Goal: Book appointment/travel/reservation

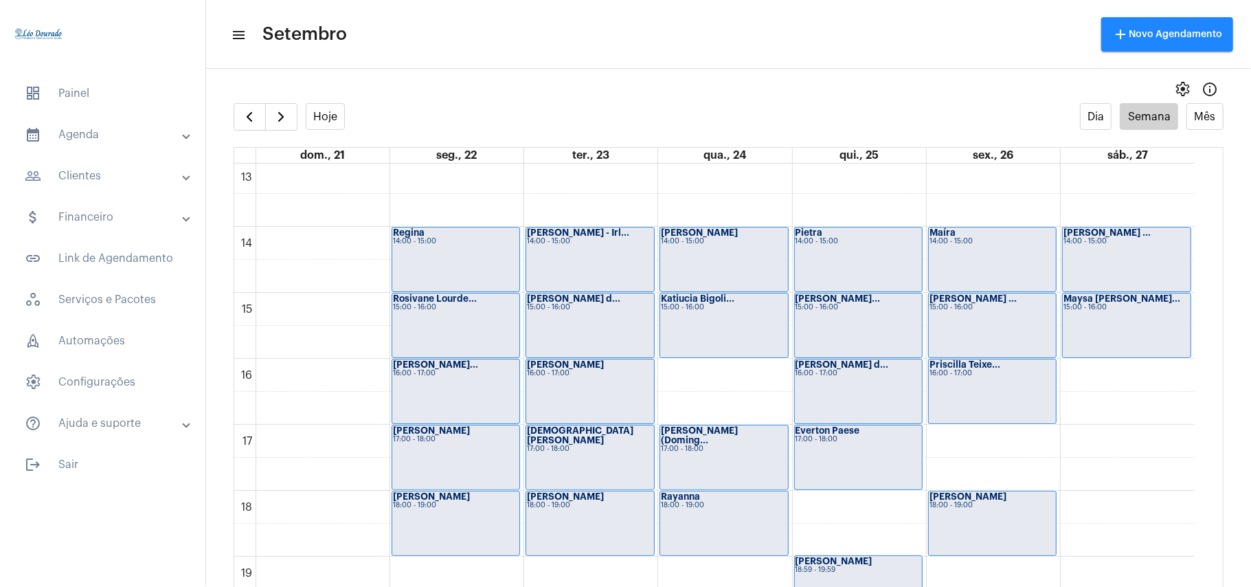
scroll to position [946, 0]
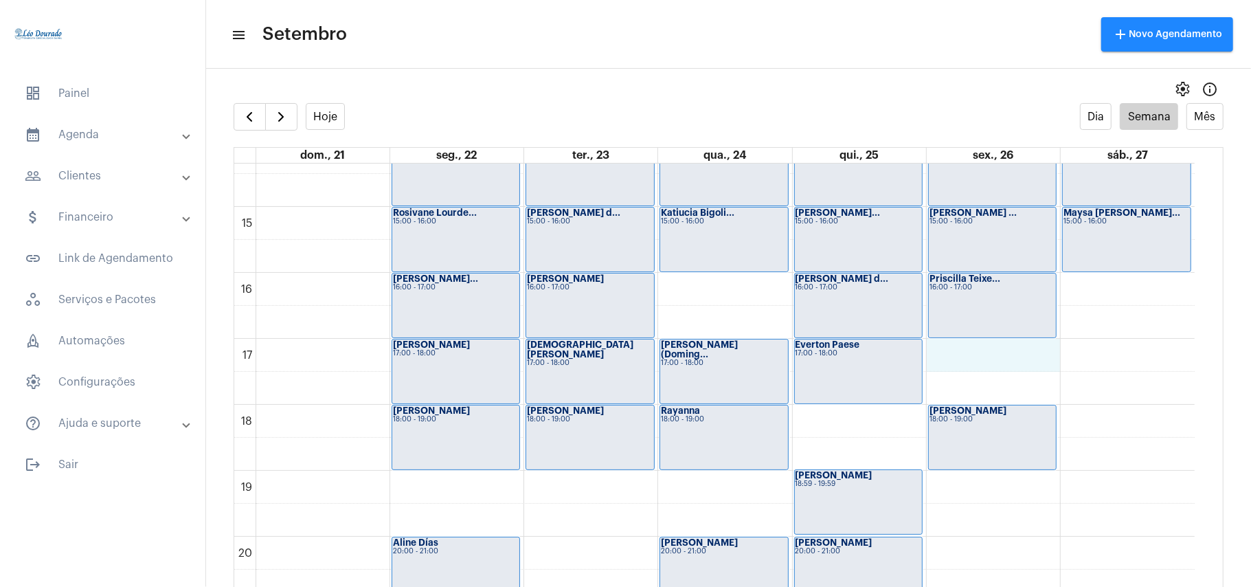
click at [1007, 358] on div "00 01 02 03 04 05 06 07 08 09 10 11 12 13 14 15 16 17 18 19 20 21 22 23 [PERSON…" at bounding box center [714, 9] width 960 height 1583
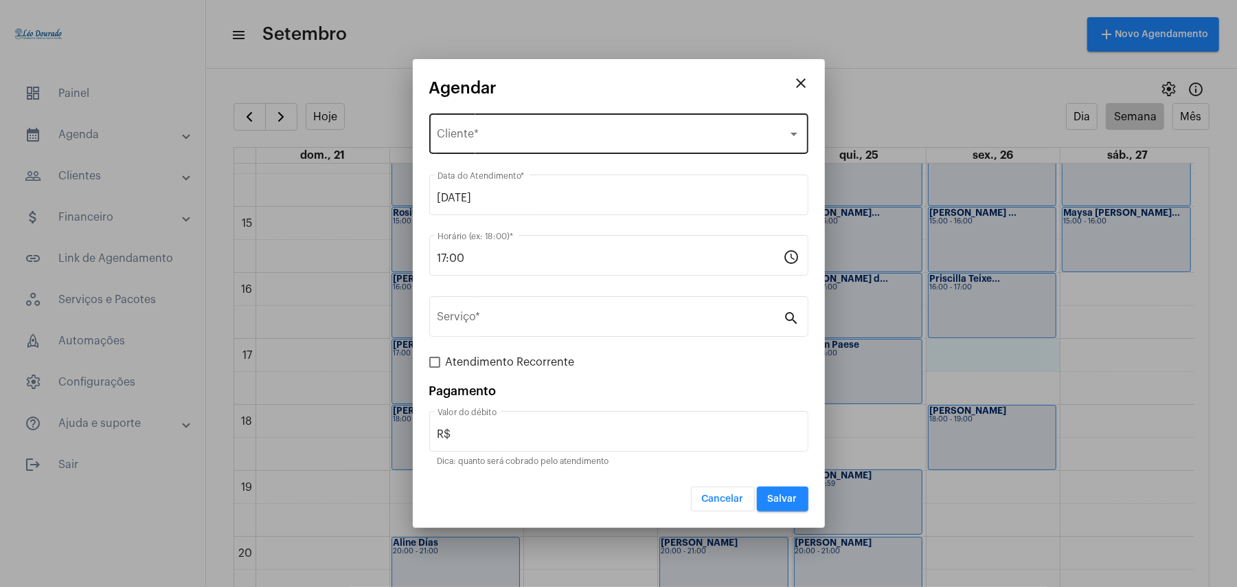
click at [528, 143] on div "Selecione o Cliente" at bounding box center [613, 137] width 350 height 12
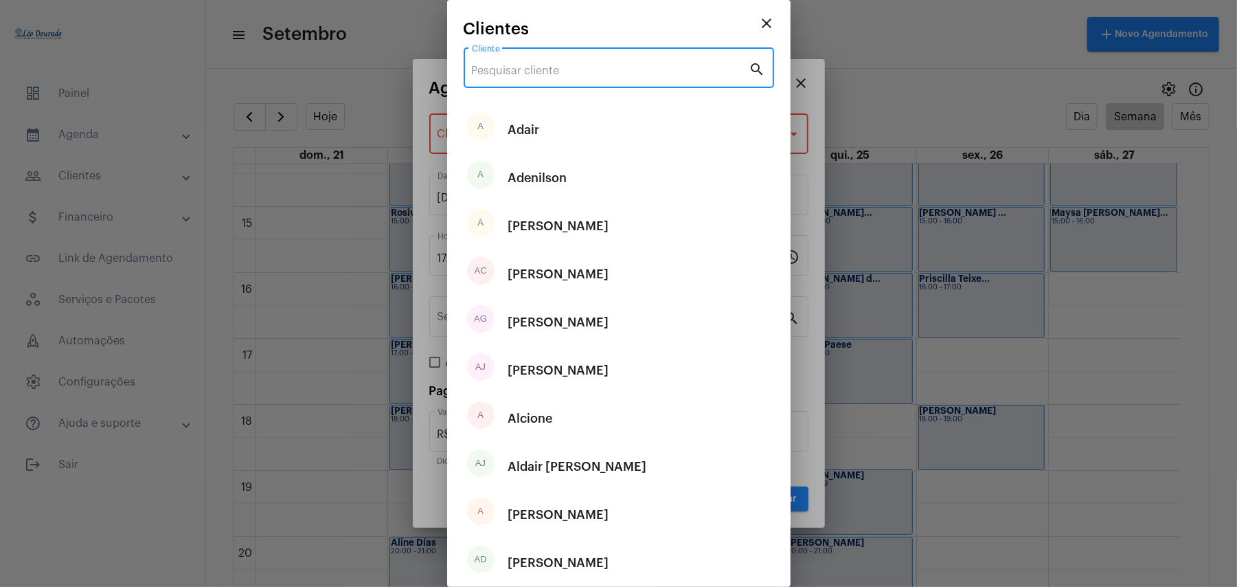
click at [529, 65] on input "Cliente" at bounding box center [611, 71] width 278 height 12
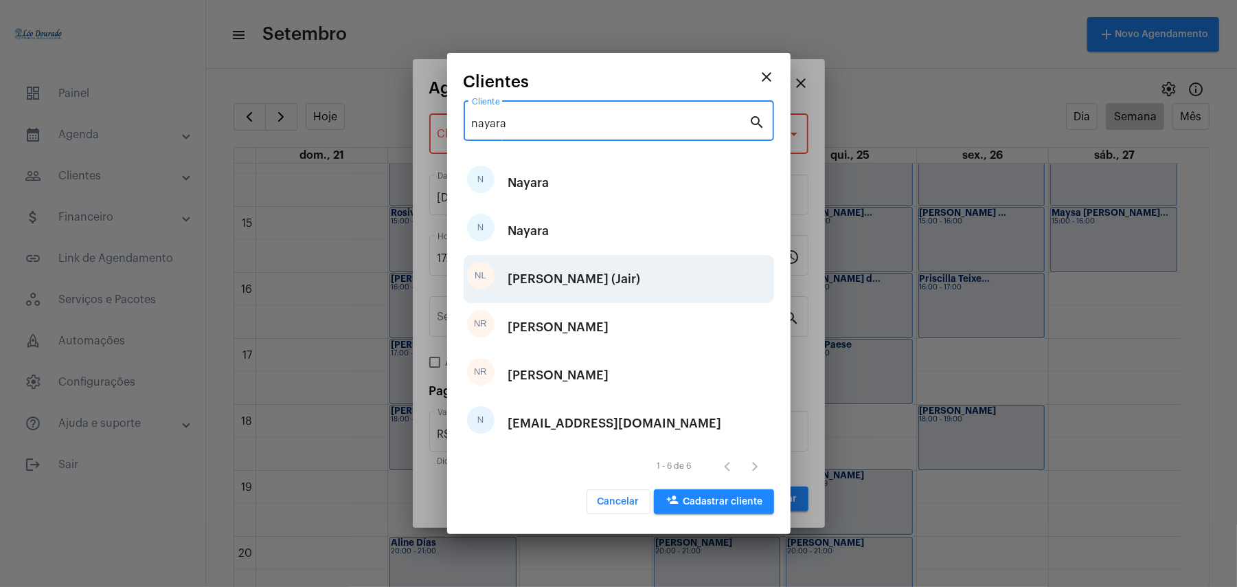
type input "nayara"
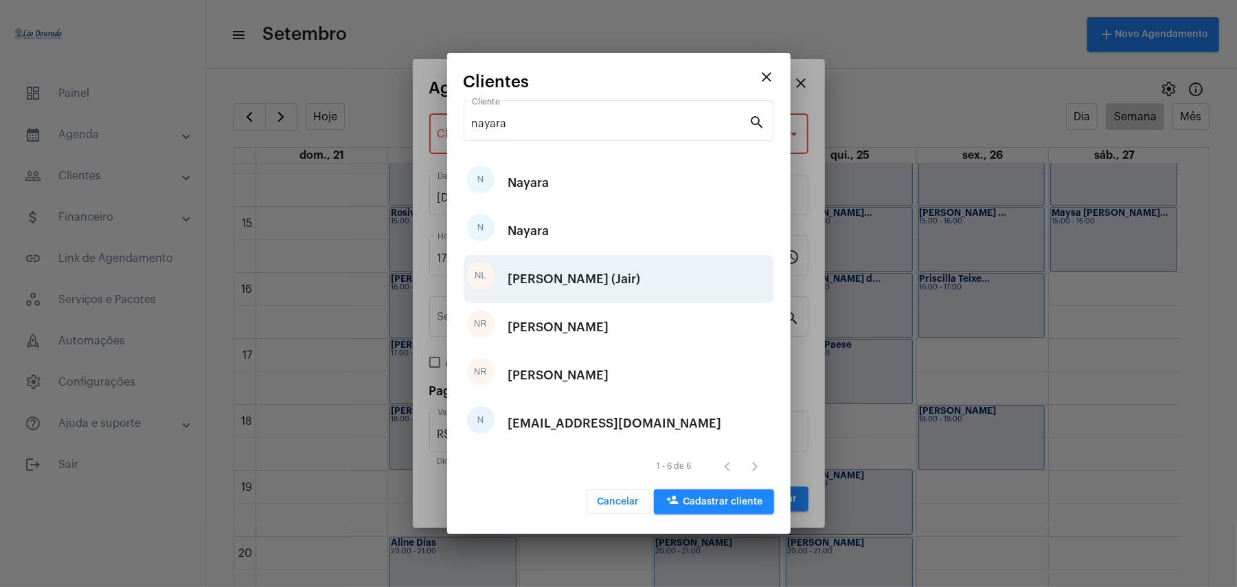
click at [565, 284] on div "[PERSON_NAME] (Jair)" at bounding box center [574, 278] width 133 height 41
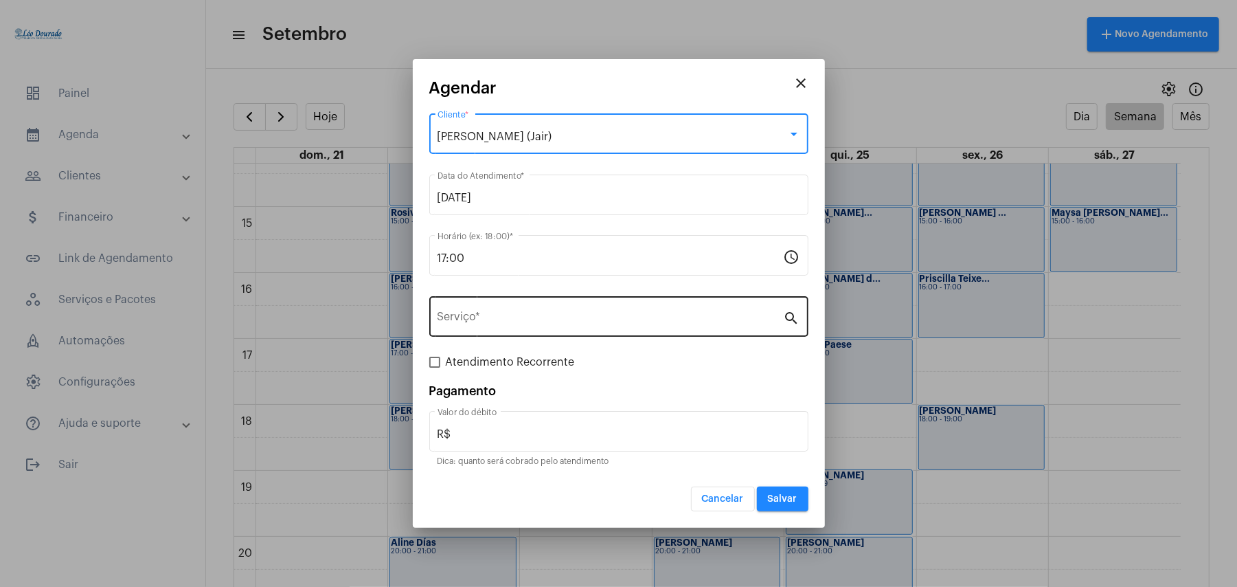
click at [515, 315] on input "Serviço *" at bounding box center [611, 319] width 346 height 12
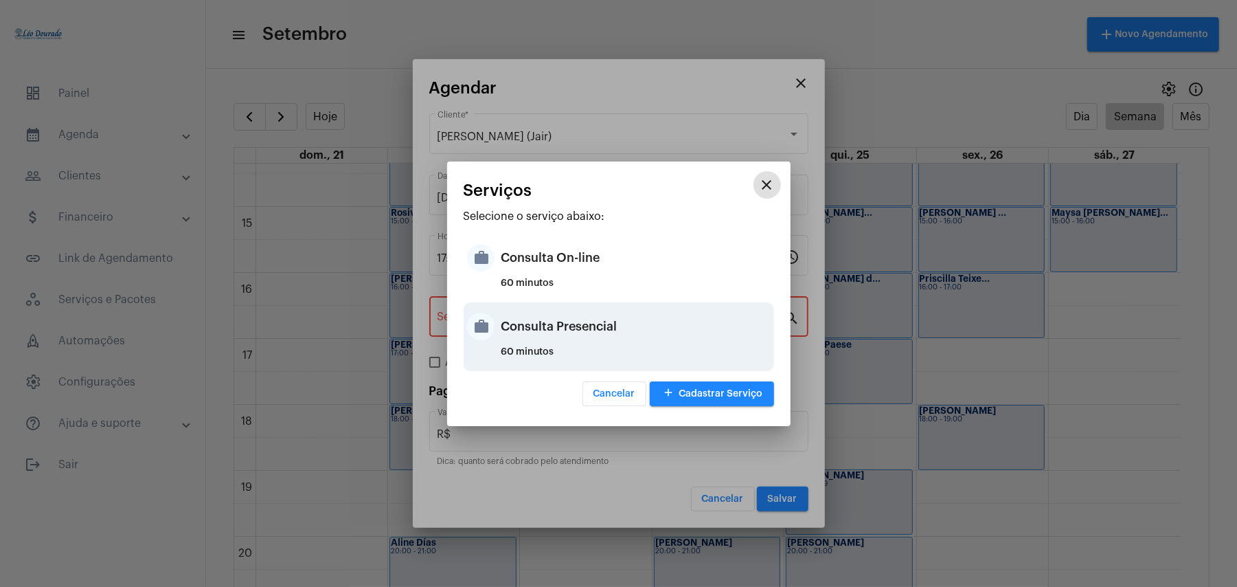
click at [558, 316] on div "Consulta Presencial" at bounding box center [635, 326] width 269 height 41
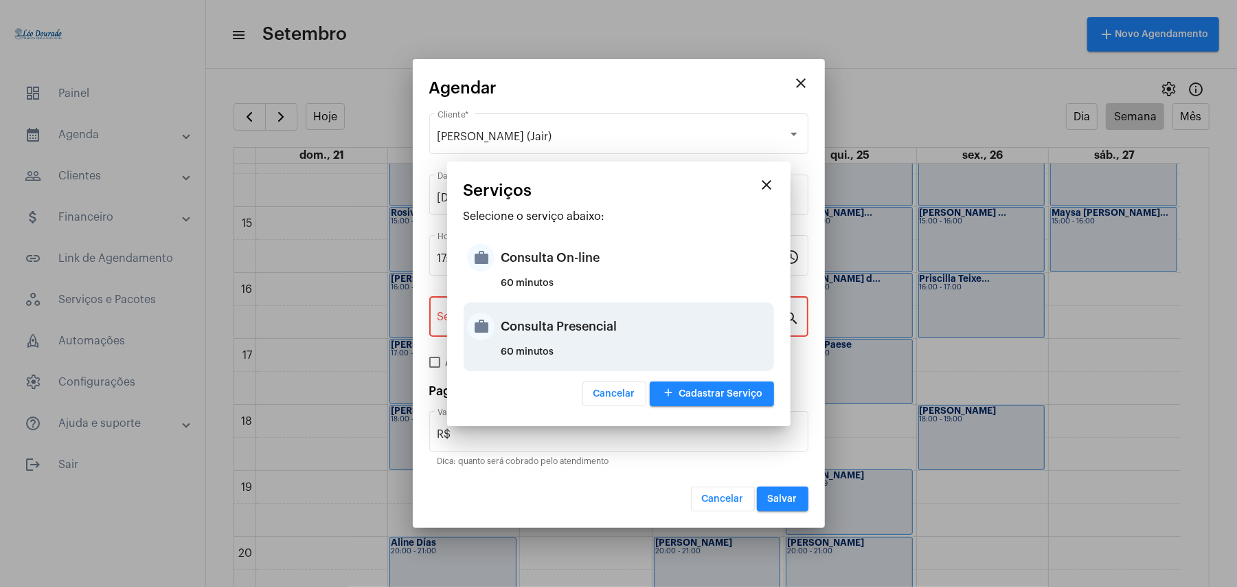
type input "Consulta Presencial"
type input "R$ 150"
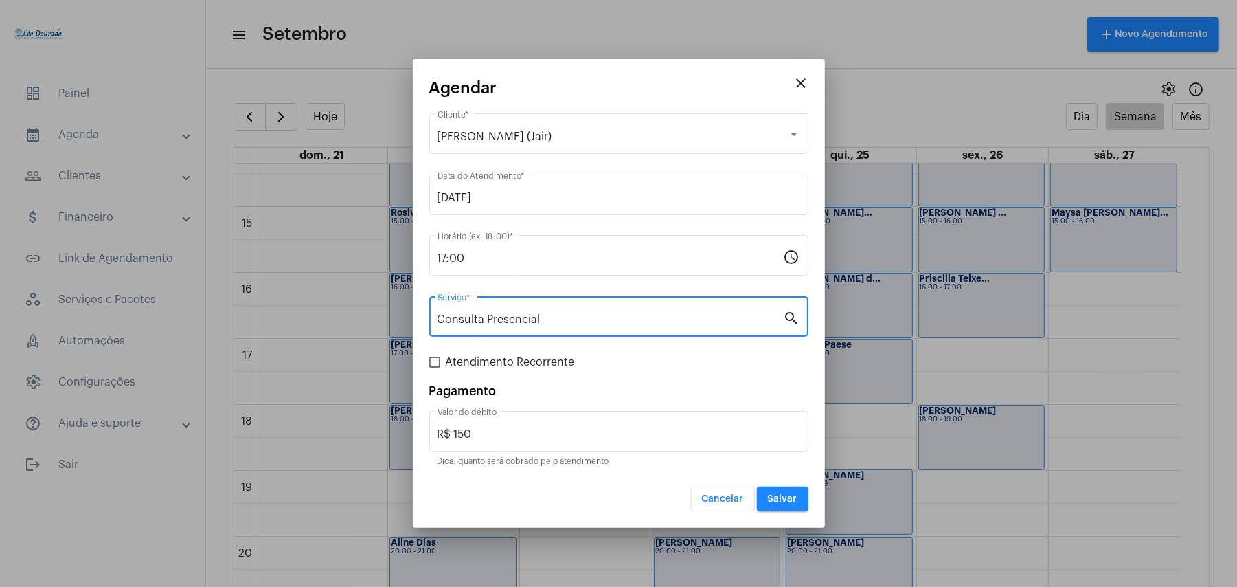
click at [789, 500] on span "Salvar" at bounding box center [783, 499] width 30 height 10
